Goal: Information Seeking & Learning: Compare options

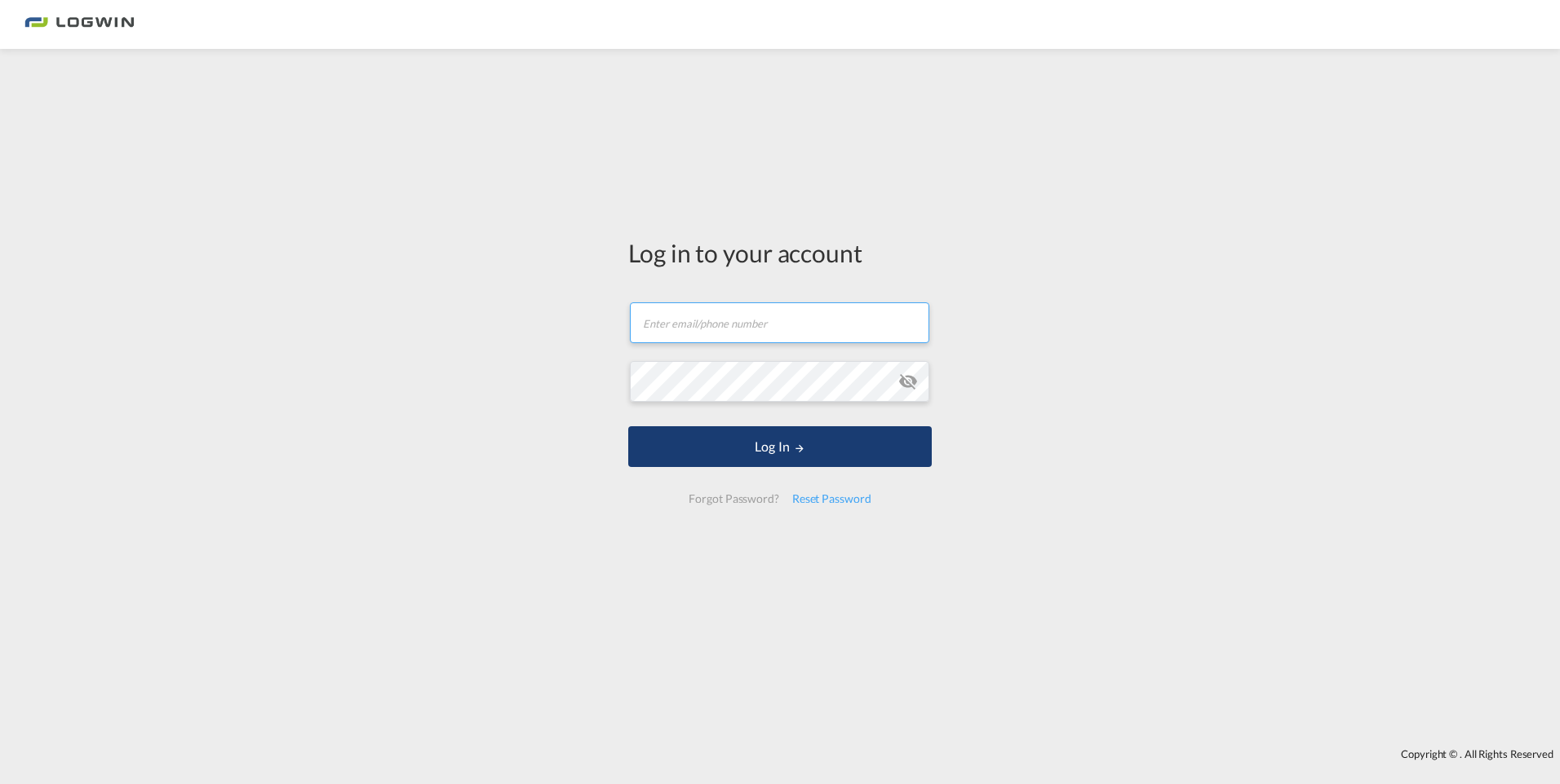
type input "[EMAIL_ADDRESS][DOMAIN_NAME]"
click at [818, 448] on button "Log In" at bounding box center [780, 446] width 304 height 40
